Goal: Information Seeking & Learning: Compare options

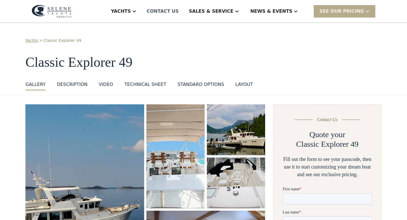
click at [179, 13] on div "Contact US" at bounding box center [163, 11] width 32 height 7
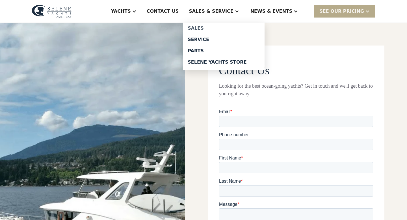
click at [210, 28] on div "Sales" at bounding box center [224, 28] width 72 height 5
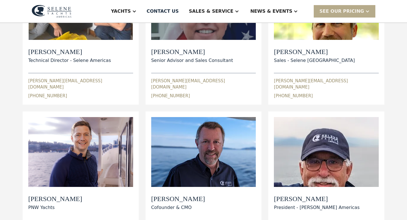
scroll to position [126, 0]
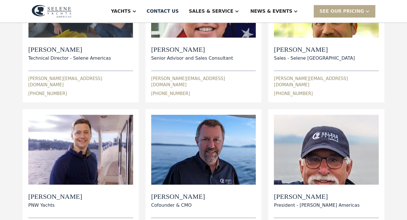
click at [77, 53] on h2 "Dylan Hildebrand" at bounding box center [69, 50] width 83 height 8
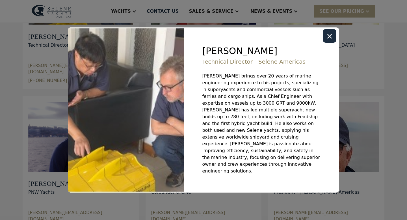
scroll to position [140, 0]
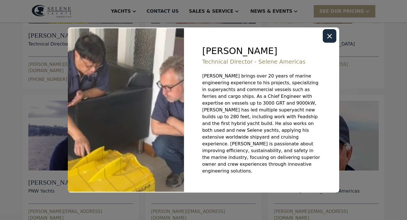
click at [327, 43] on div "Close modal" at bounding box center [330, 36] width 14 height 14
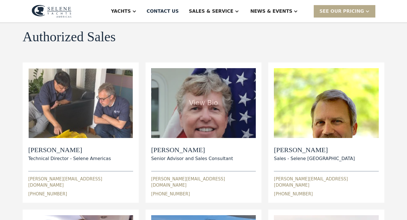
scroll to position [0, 0]
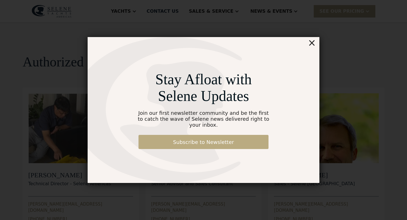
click at [216, 139] on link "Subscribe to Newsletter" at bounding box center [204, 142] width 130 height 14
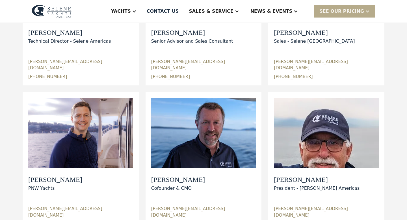
scroll to position [146, 0]
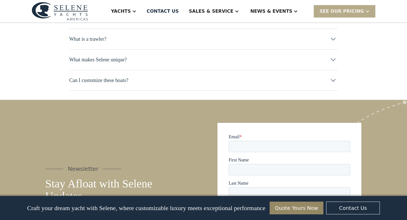
scroll to position [2903, 0]
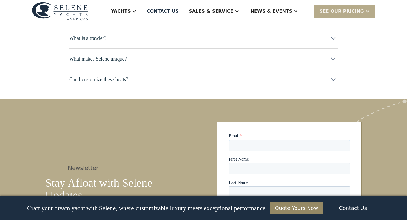
click at [255, 141] on input "Email *" at bounding box center [290, 145] width 122 height 11
type input "**********"
click at [266, 173] on input "First Name" at bounding box center [290, 168] width 122 height 11
type input "****"
click at [275, 194] on input "Last Name" at bounding box center [290, 191] width 122 height 11
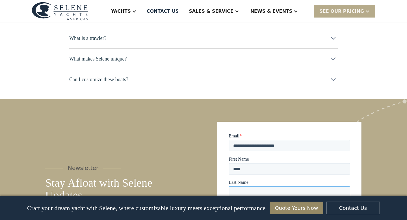
type input "********"
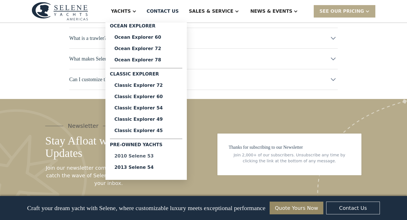
click at [160, 155] on div "2010 Selene 53" at bounding box center [146, 156] width 63 height 5
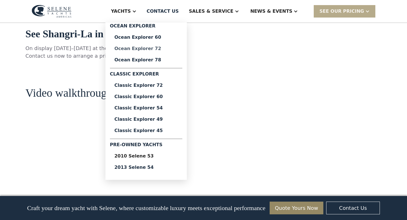
scroll to position [595, 0]
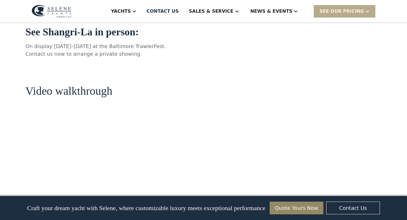
click at [64, 12] on img at bounding box center [52, 11] width 40 height 13
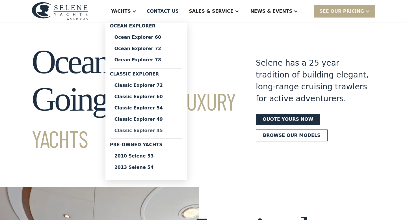
click at [155, 130] on div "Classic Explorer 45" at bounding box center [146, 130] width 63 height 5
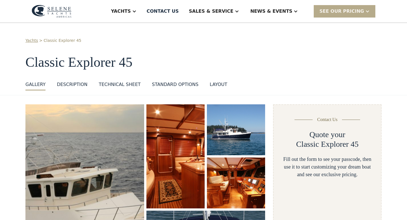
select select "**********"
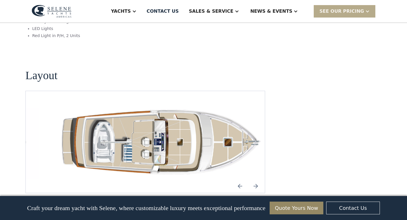
scroll to position [786, 0]
click at [256, 179] on img "Next slide" at bounding box center [256, 186] width 14 height 14
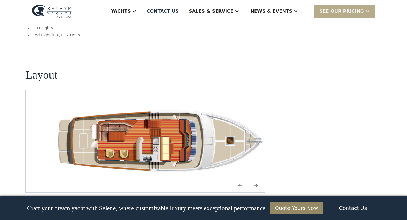
click at [256, 179] on img "Next slide" at bounding box center [256, 186] width 14 height 14
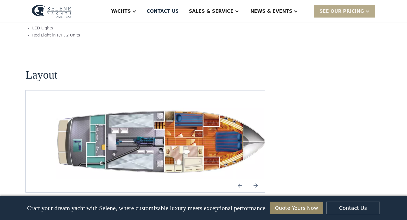
click at [256, 179] on img "Next slide" at bounding box center [256, 186] width 14 height 14
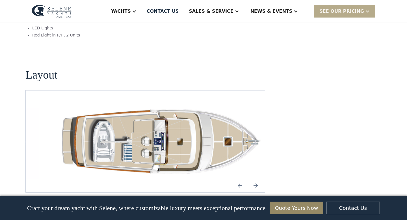
click at [256, 179] on img "Next slide" at bounding box center [256, 186] width 14 height 14
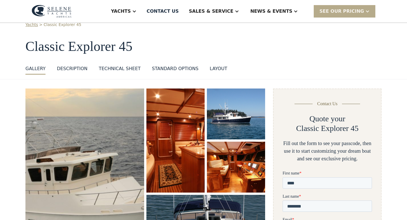
scroll to position [0, 0]
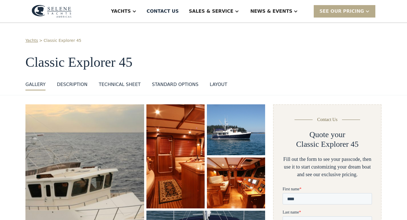
click at [218, 83] on div "layout" at bounding box center [219, 84] width 18 height 7
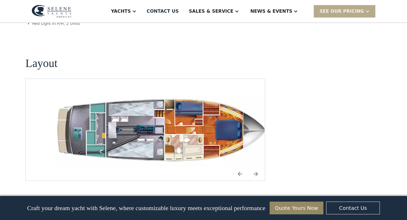
scroll to position [799, 0]
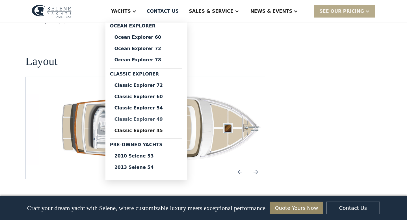
click at [150, 119] on div "Classic Explorer 49" at bounding box center [146, 119] width 63 height 5
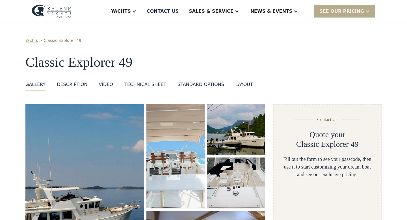
select select "**********"
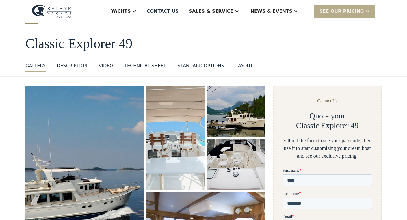
scroll to position [18, 0]
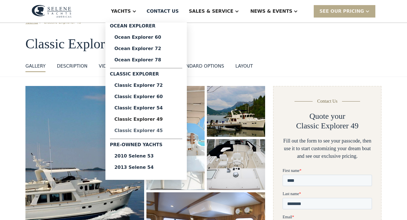
click at [152, 130] on div "Classic Explorer 45" at bounding box center [146, 130] width 63 height 5
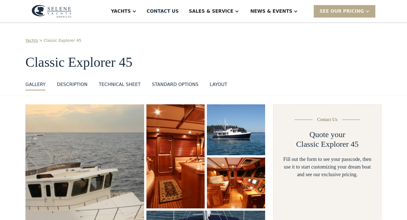
select select "**********"
click at [128, 83] on div "Technical sheet" at bounding box center [120, 84] width 42 height 7
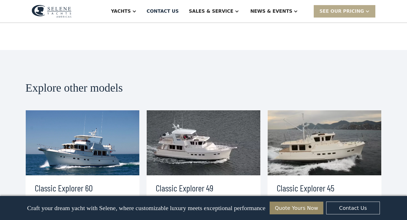
scroll to position [974, 0]
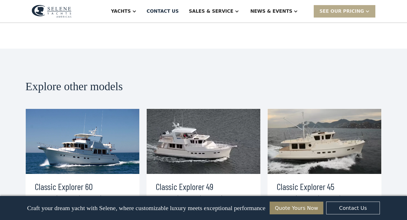
click at [60, 218] on div "view details" at bounding box center [58, 221] width 32 height 7
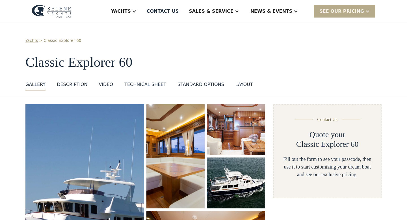
select select "**********"
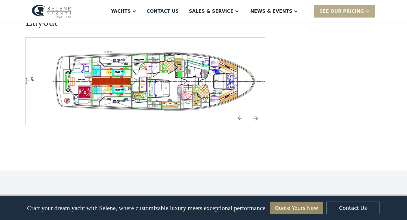
scroll to position [1113, 0]
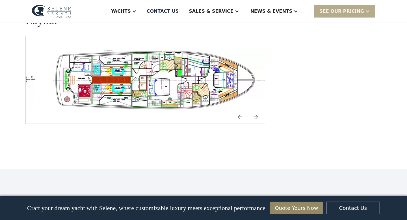
click at [256, 110] on img "Next slide" at bounding box center [256, 117] width 14 height 14
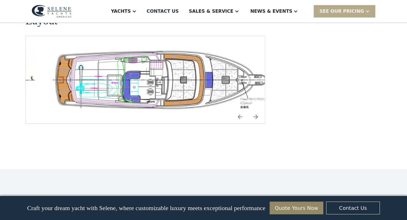
click at [256, 110] on img "Next slide" at bounding box center [256, 117] width 14 height 14
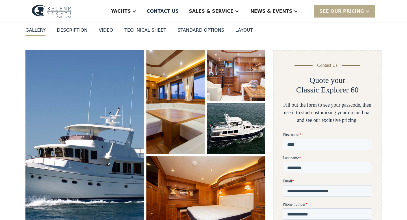
scroll to position [0, 0]
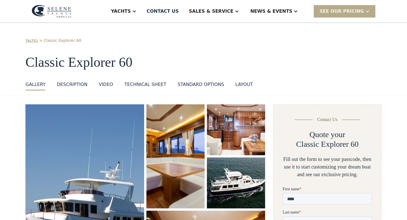
click at [208, 83] on div "standard options" at bounding box center [201, 84] width 47 height 7
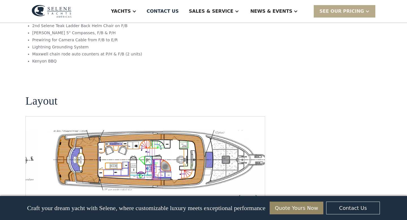
scroll to position [1033, 0]
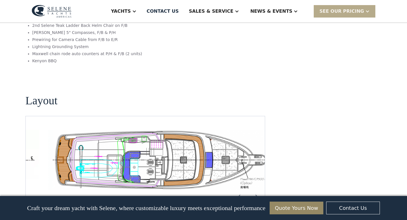
click at [242, 191] on img "Previous slide" at bounding box center [240, 197] width 14 height 14
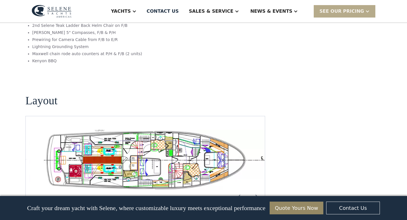
click at [242, 191] on img "Previous slide" at bounding box center [240, 197] width 14 height 14
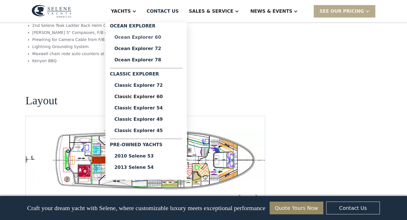
click at [149, 36] on div "Ocean Explorer 60" at bounding box center [146, 37] width 63 height 5
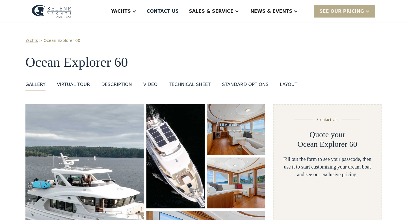
select select "**********"
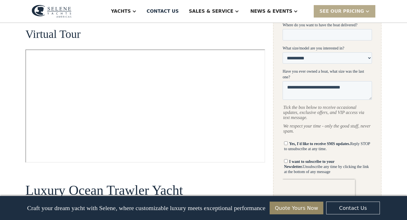
scroll to position [284, 0]
